Goal: Information Seeking & Learning: Check status

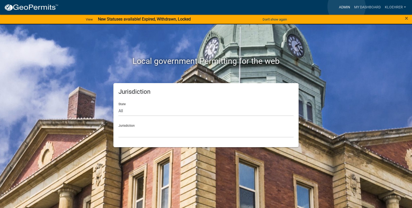
click at [346, 7] on link "Admin" at bounding box center [344, 8] width 15 height 10
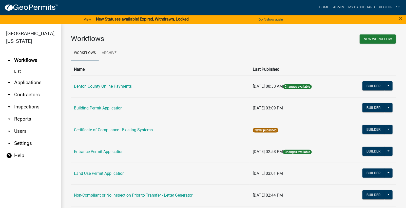
click at [24, 117] on link "arrow_drop_down Reports" at bounding box center [30, 119] width 61 height 12
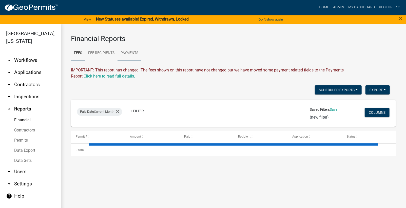
click at [136, 53] on link "Payments" at bounding box center [130, 53] width 24 height 16
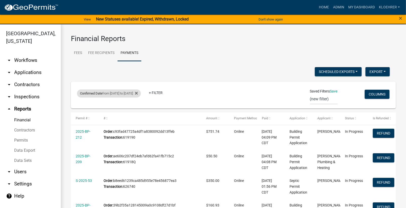
click at [117, 95] on div "Confirmed Date from [DATE] to [DATE]" at bounding box center [109, 93] width 64 height 8
select select "custom"
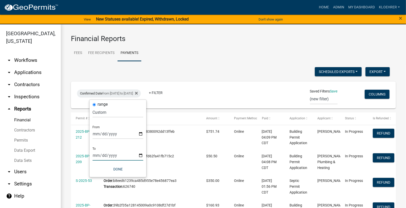
click at [102, 155] on input "[DATE]" at bounding box center [118, 155] width 51 height 10
type input "[DATE]"
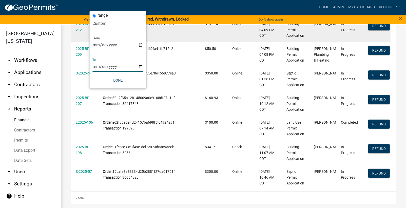
scroll to position [73, 0]
